Goal: Transaction & Acquisition: Purchase product/service

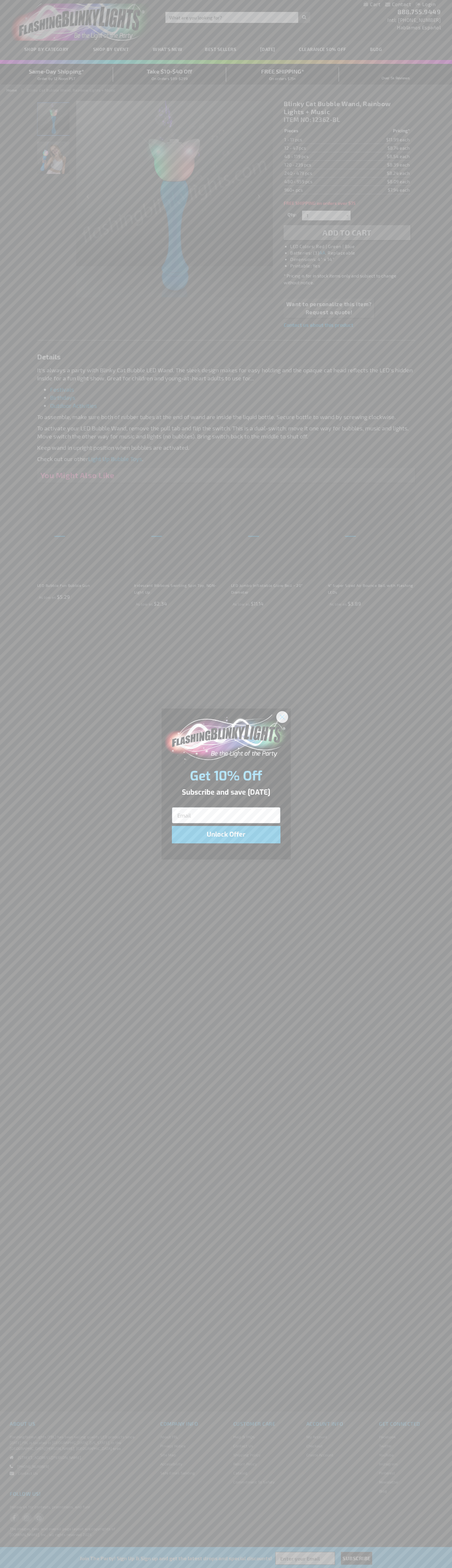
click at [282, 716] on icon "Close dialog" at bounding box center [281, 716] width 4 height 4
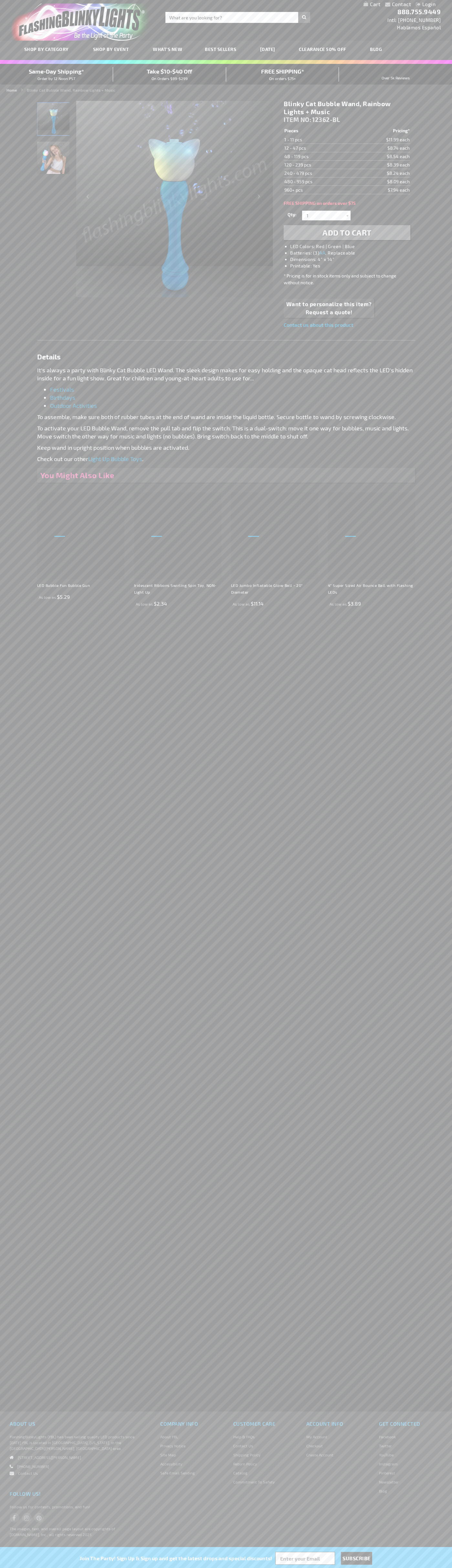
click at [353, 247] on li "LED Colors: Red | Green | Blue" at bounding box center [353, 247] width 126 height 7
click at [347, 233] on span "Add to Cart" at bounding box center [347, 232] width 49 height 9
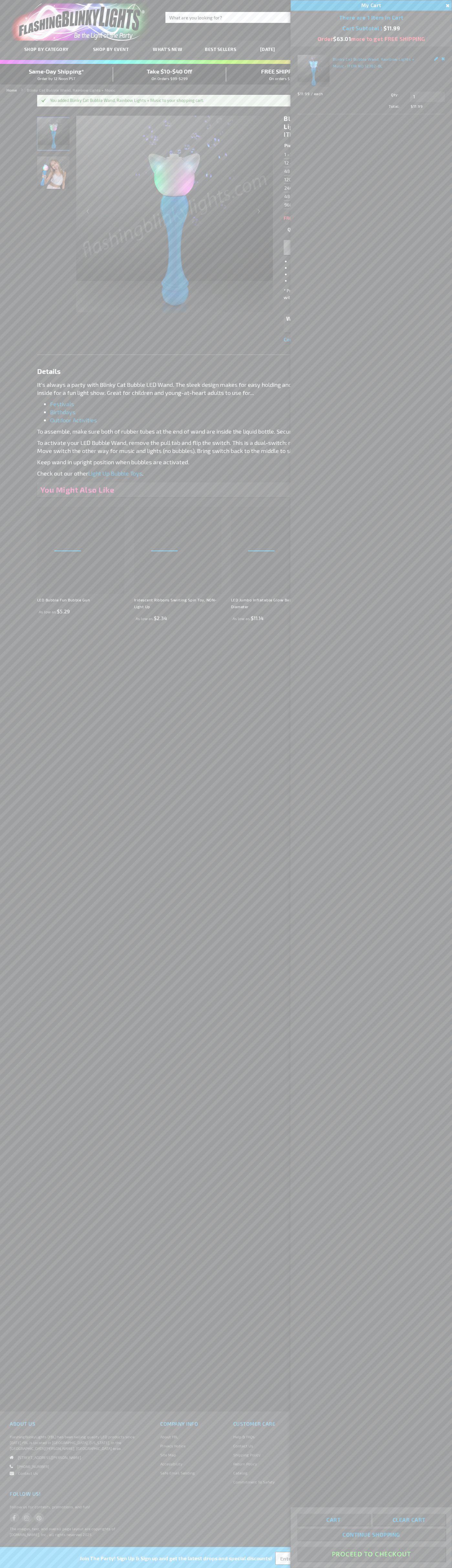
click at [371, 1554] on button "Proceed To Checkout" at bounding box center [371, 1554] width 148 height 15
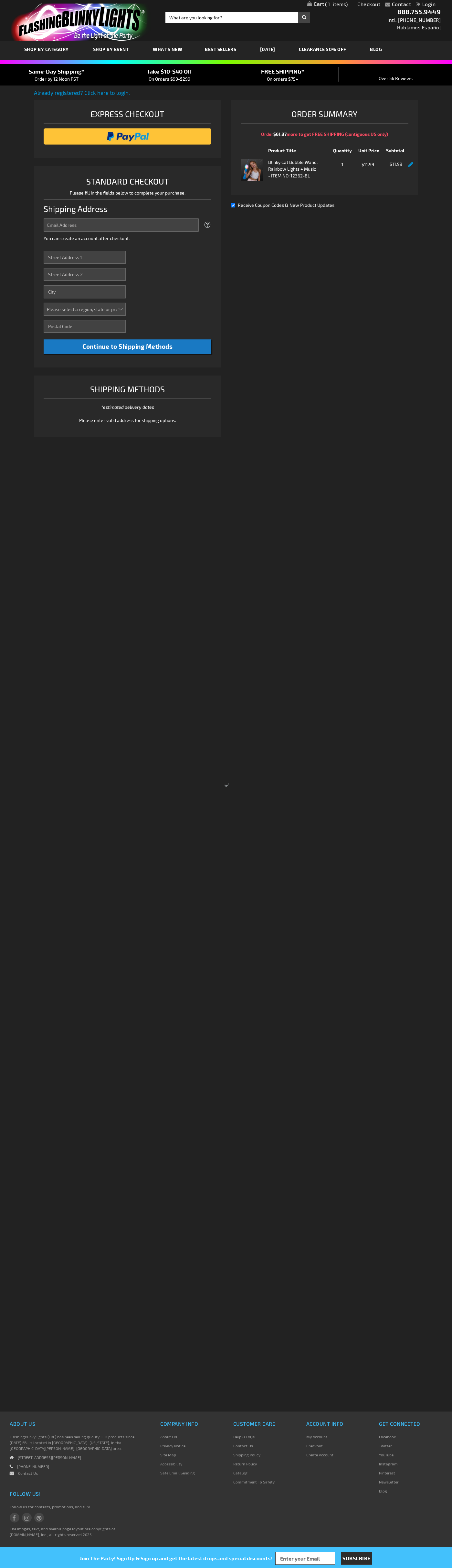
select select "US"
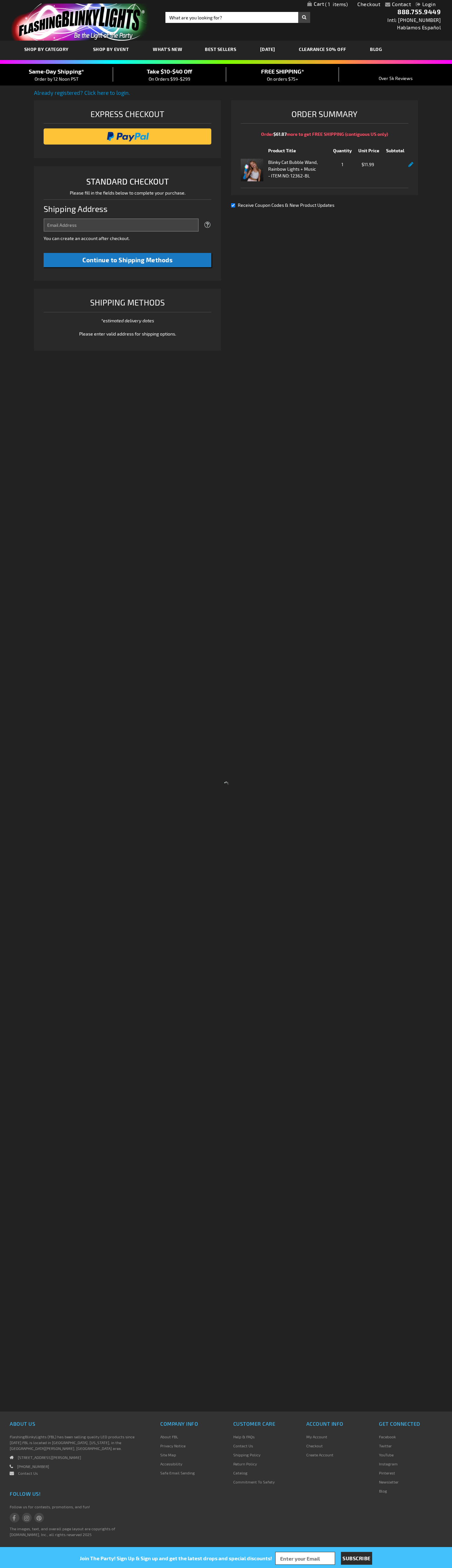
select select "US"
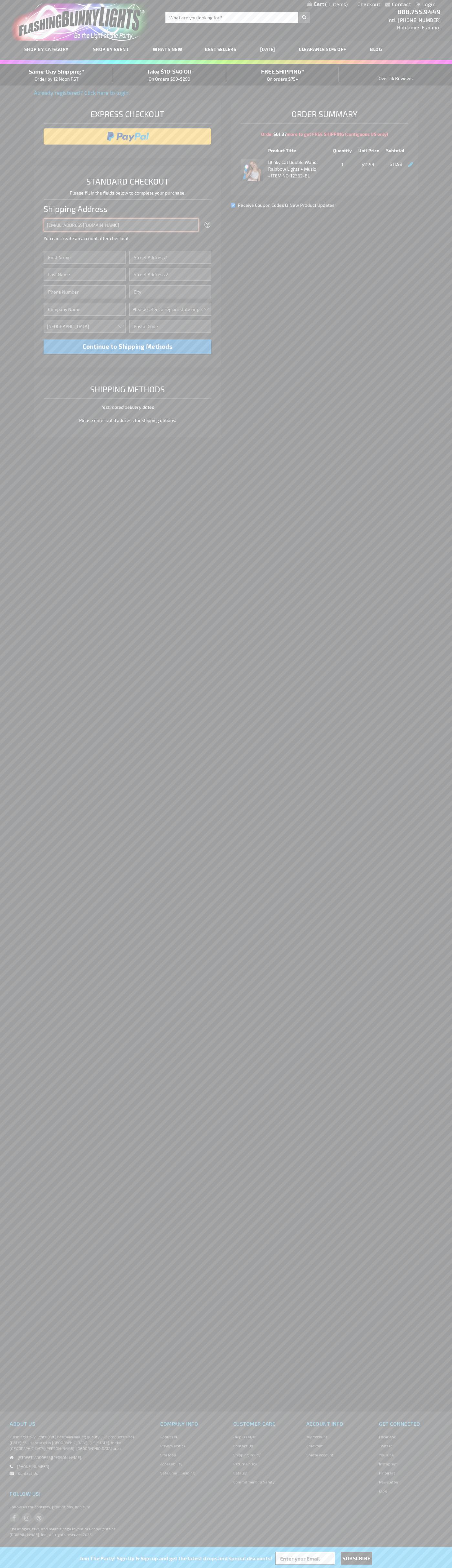
type input "johnsmith005@storebotmail.joonix.net"
type input "John"
type input "4021 Vernon Avenue"
type input "First floor"
type input "st. louis park"
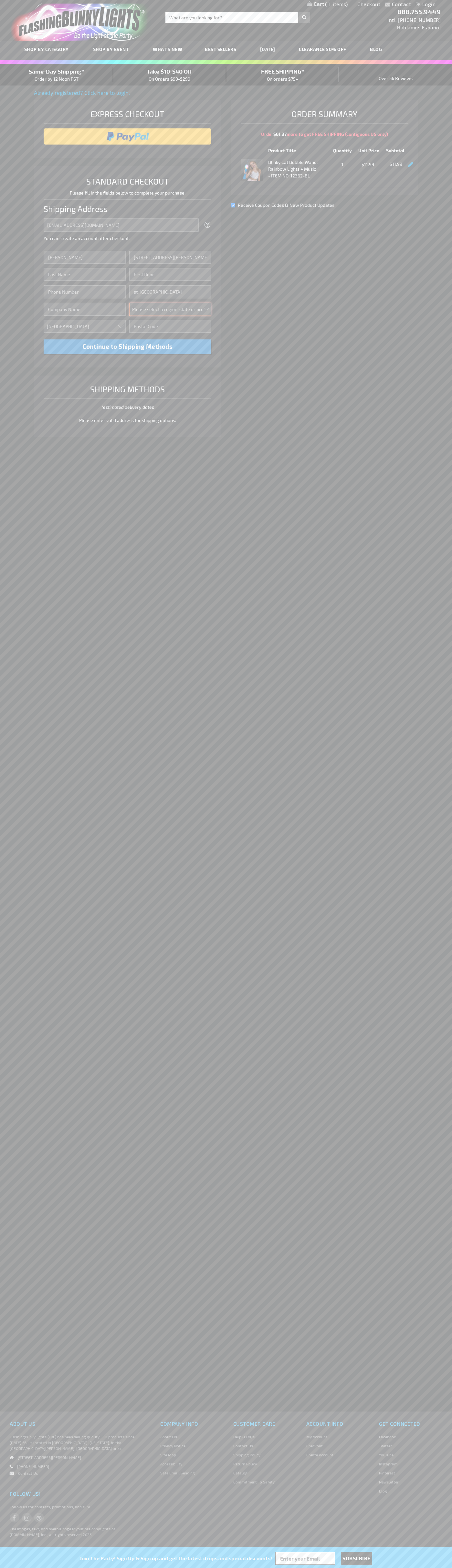
select select "34"
type input "55416"
type input "Smith"
type input "6502530000"
type input "John Smith"
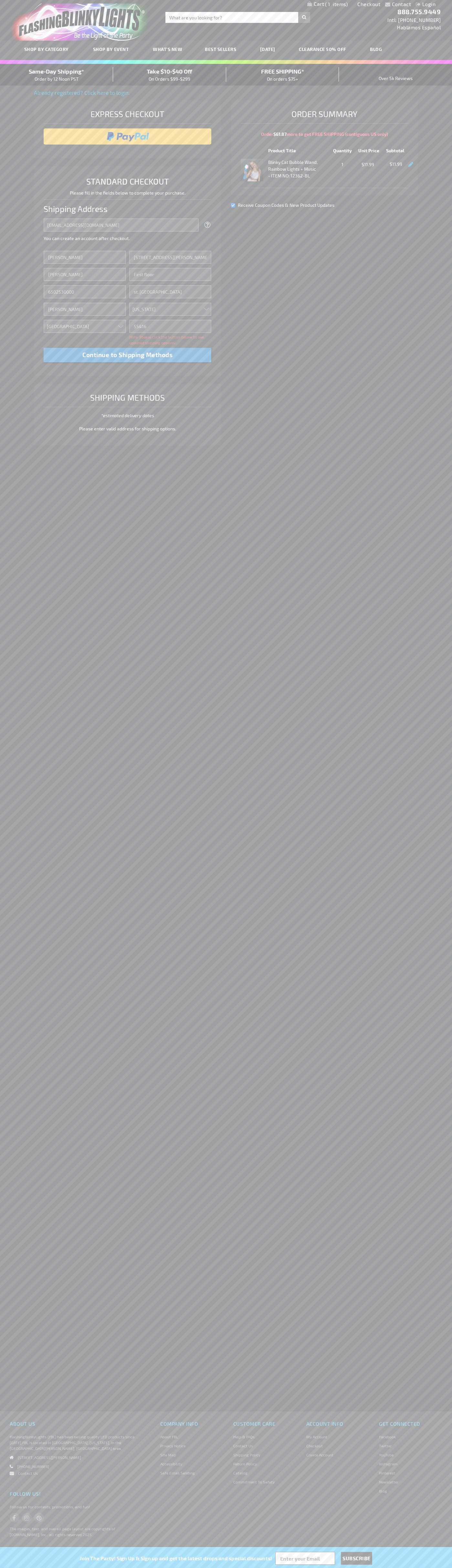
click at [57, 75] on div "Same-Day Shipping* Order by 12 Noon PST" at bounding box center [57, 74] width 113 height 15
click at [127, 136] on input "image" at bounding box center [127, 136] width 161 height 13
